Goal: Transaction & Acquisition: Obtain resource

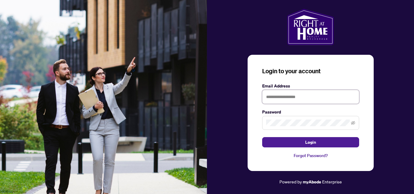
click at [284, 98] on input "text" at bounding box center [310, 97] width 97 height 14
type input "**********"
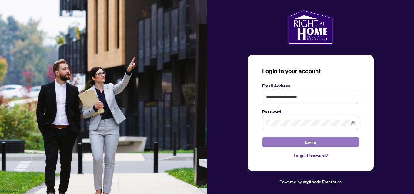
click at [308, 145] on span "Login" at bounding box center [310, 142] width 11 height 10
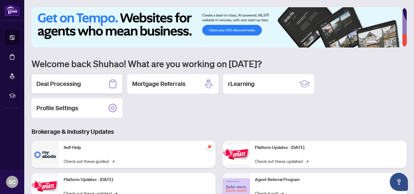
click at [87, 86] on div "Deal Processing" at bounding box center [76, 83] width 91 height 19
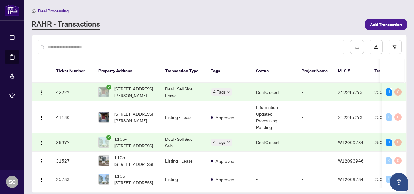
click at [186, 135] on td "Deal - Sell Side Sale" at bounding box center [182, 142] width 45 height 18
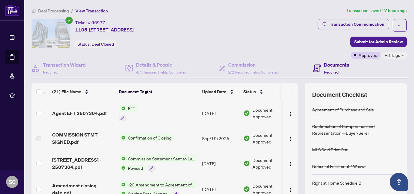
click at [151, 110] on td "EFT" at bounding box center [157, 113] width 83 height 26
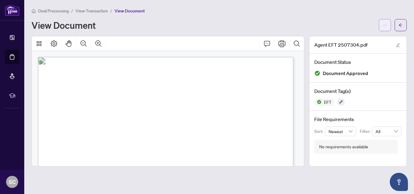
click at [388, 24] on button "button" at bounding box center [385, 25] width 12 height 12
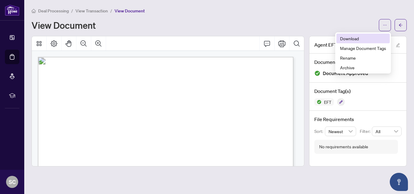
click at [353, 38] on span "Download" at bounding box center [363, 38] width 46 height 7
